Goal: Task Accomplishment & Management: Manage account settings

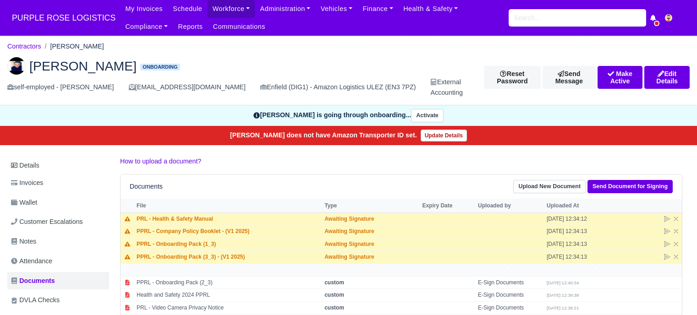
scroll to position [92, 0]
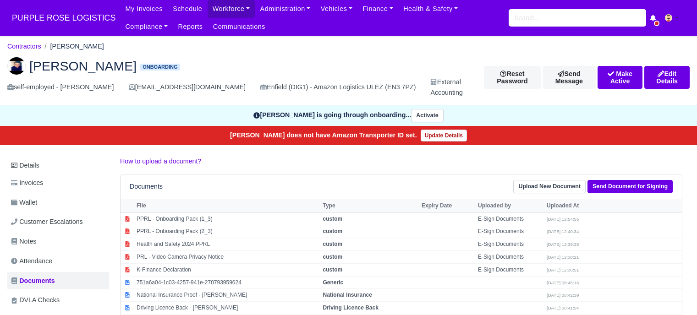
scroll to position [92, 0]
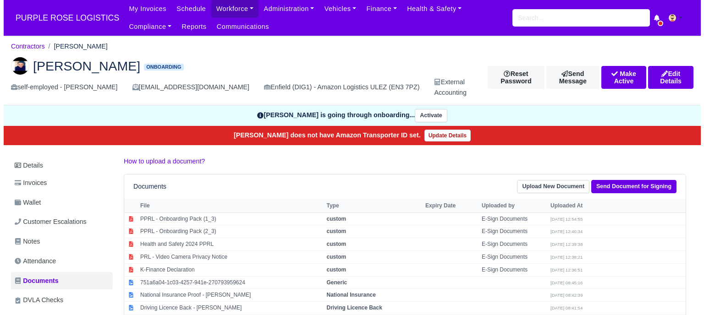
scroll to position [92, 0]
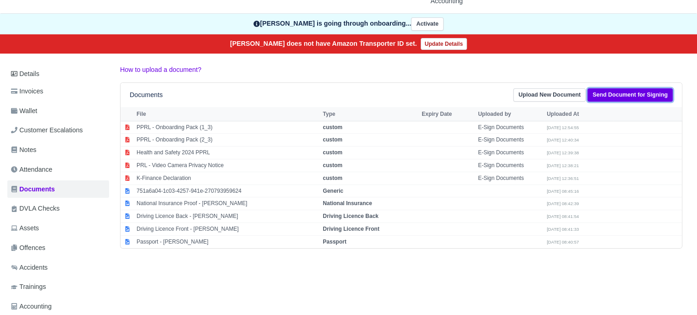
click at [633, 93] on link "Send Document for Signing" at bounding box center [630, 94] width 85 height 13
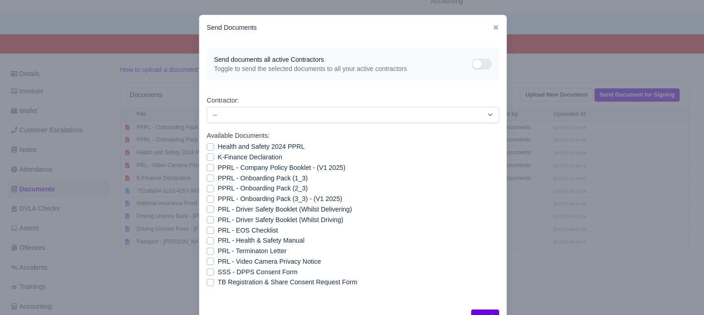
click at [218, 200] on label "PPRL - Onboarding Pack (3_3) - (V1 2025)" at bounding box center [280, 199] width 125 height 11
click at [207, 200] on input "PPRL - Onboarding Pack (3_3) - (V1 2025)" at bounding box center [210, 197] width 7 height 7
checkbox input "true"
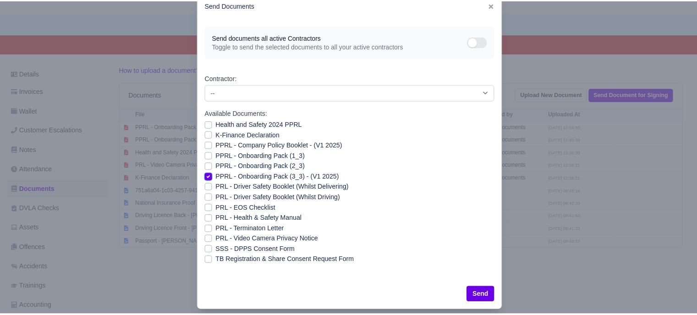
scroll to position [33, 0]
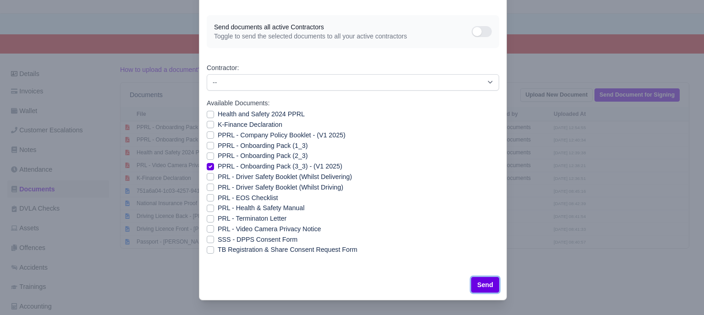
click at [479, 288] on button "Send" at bounding box center [485, 285] width 28 height 16
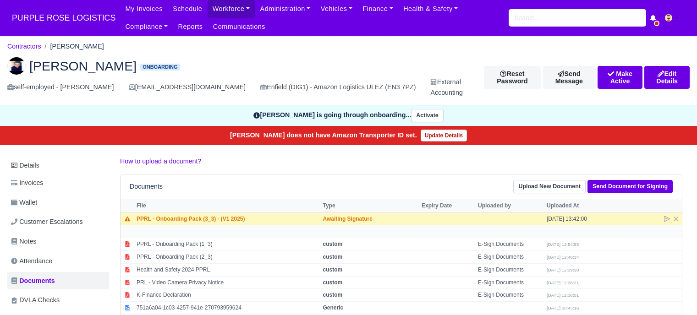
scroll to position [92, 0]
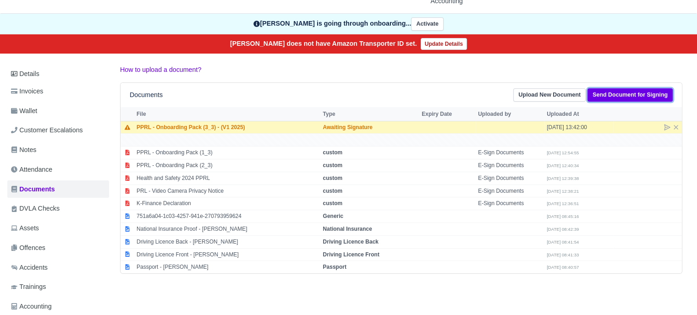
click at [635, 96] on link "Send Document for Signing" at bounding box center [630, 94] width 85 height 13
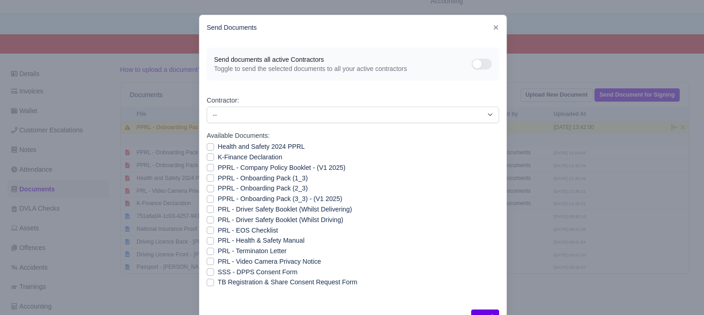
click at [218, 166] on label "PPRL - Company Policy Booklet - (V1 2025)" at bounding box center [282, 168] width 128 height 11
click at [207, 166] on input "PPRL - Company Policy Booklet - (V1 2025)" at bounding box center [210, 166] width 7 height 7
checkbox input "true"
click at [476, 311] on button "Send" at bounding box center [485, 318] width 28 height 16
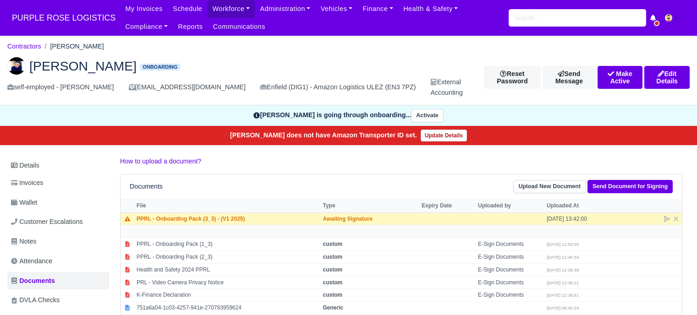
scroll to position [92, 0]
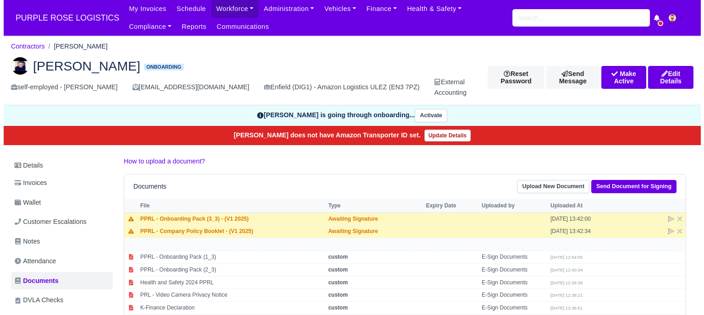
scroll to position [92, 0]
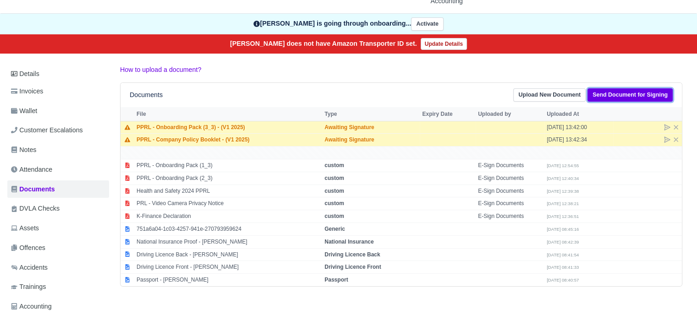
click at [649, 94] on link "Send Document for Signing" at bounding box center [630, 94] width 85 height 13
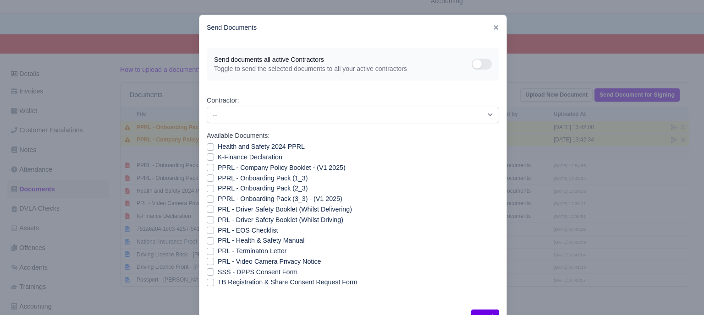
click at [218, 243] on label "PRL - Health & Safety Manual" at bounding box center [261, 241] width 87 height 11
click at [208, 243] on input "PRL - Health & Safety Manual" at bounding box center [210, 239] width 7 height 7
checkbox input "true"
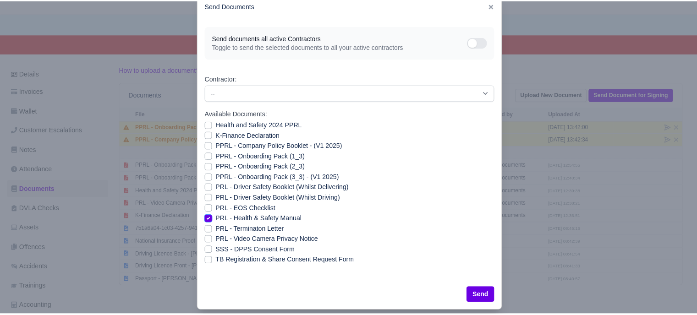
scroll to position [33, 0]
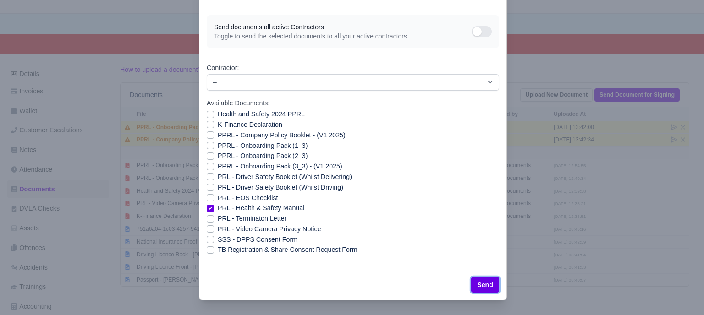
click at [485, 289] on button "Send" at bounding box center [485, 285] width 28 height 16
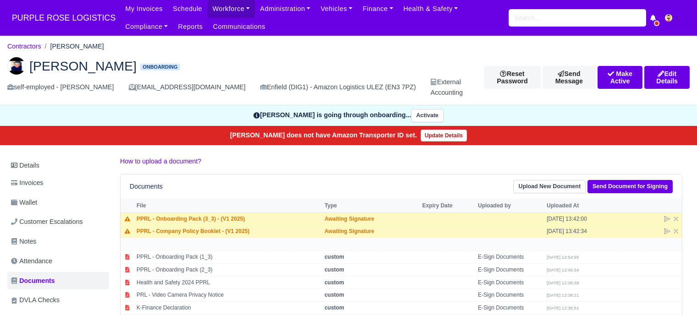
scroll to position [92, 0]
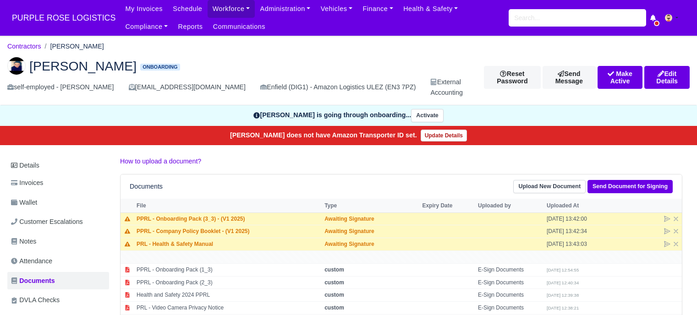
scroll to position [92, 0]
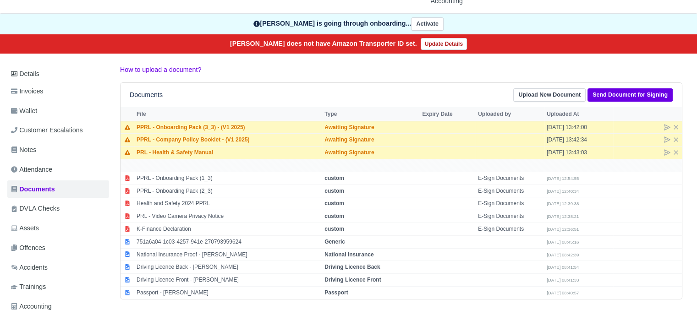
click at [526, 77] on div "How to upload a document? Documents Upload New Document Send Document for Signi…" at bounding box center [401, 182] width 576 height 235
